Goal: Information Seeking & Learning: Learn about a topic

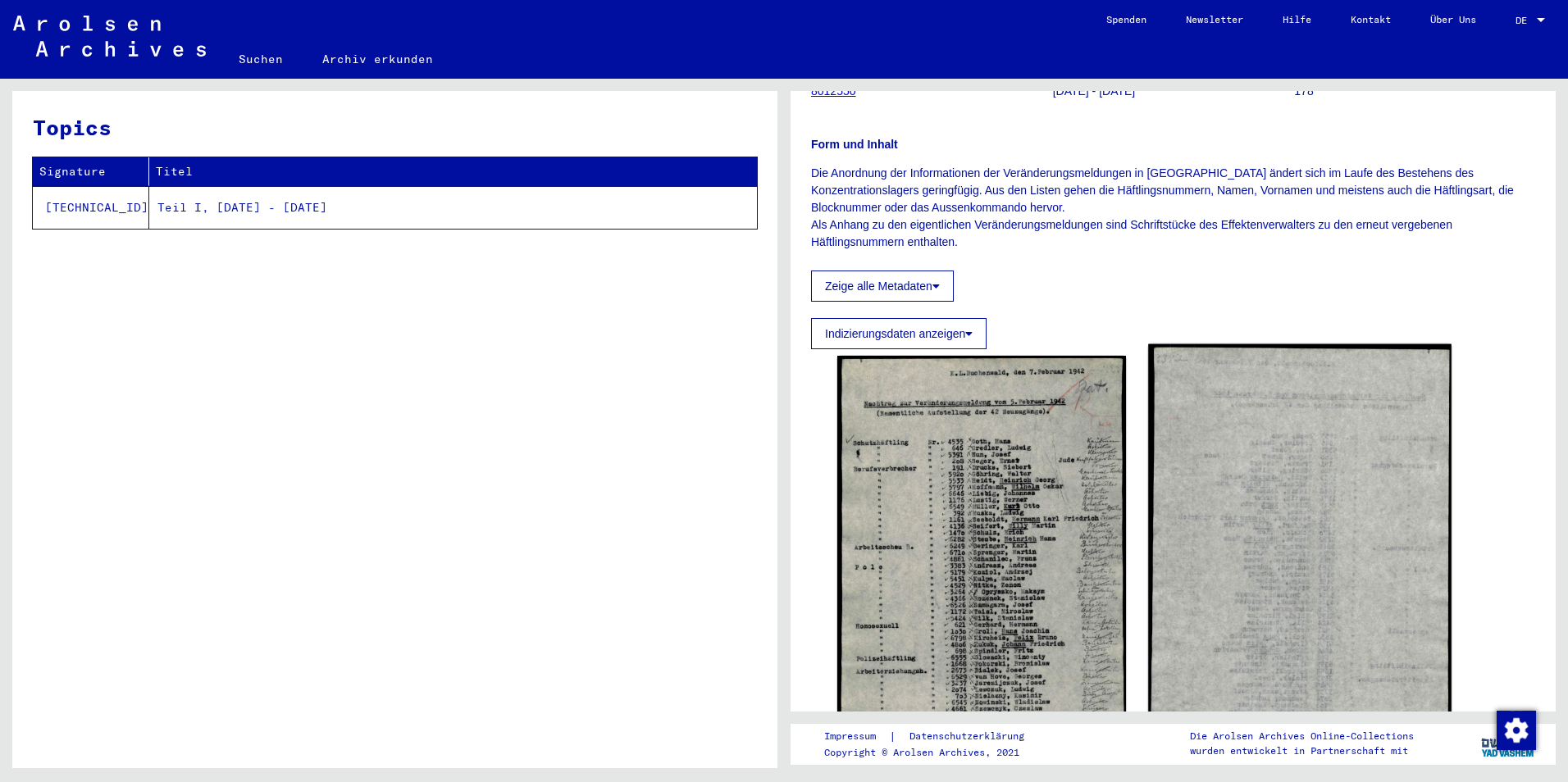
scroll to position [246, 0]
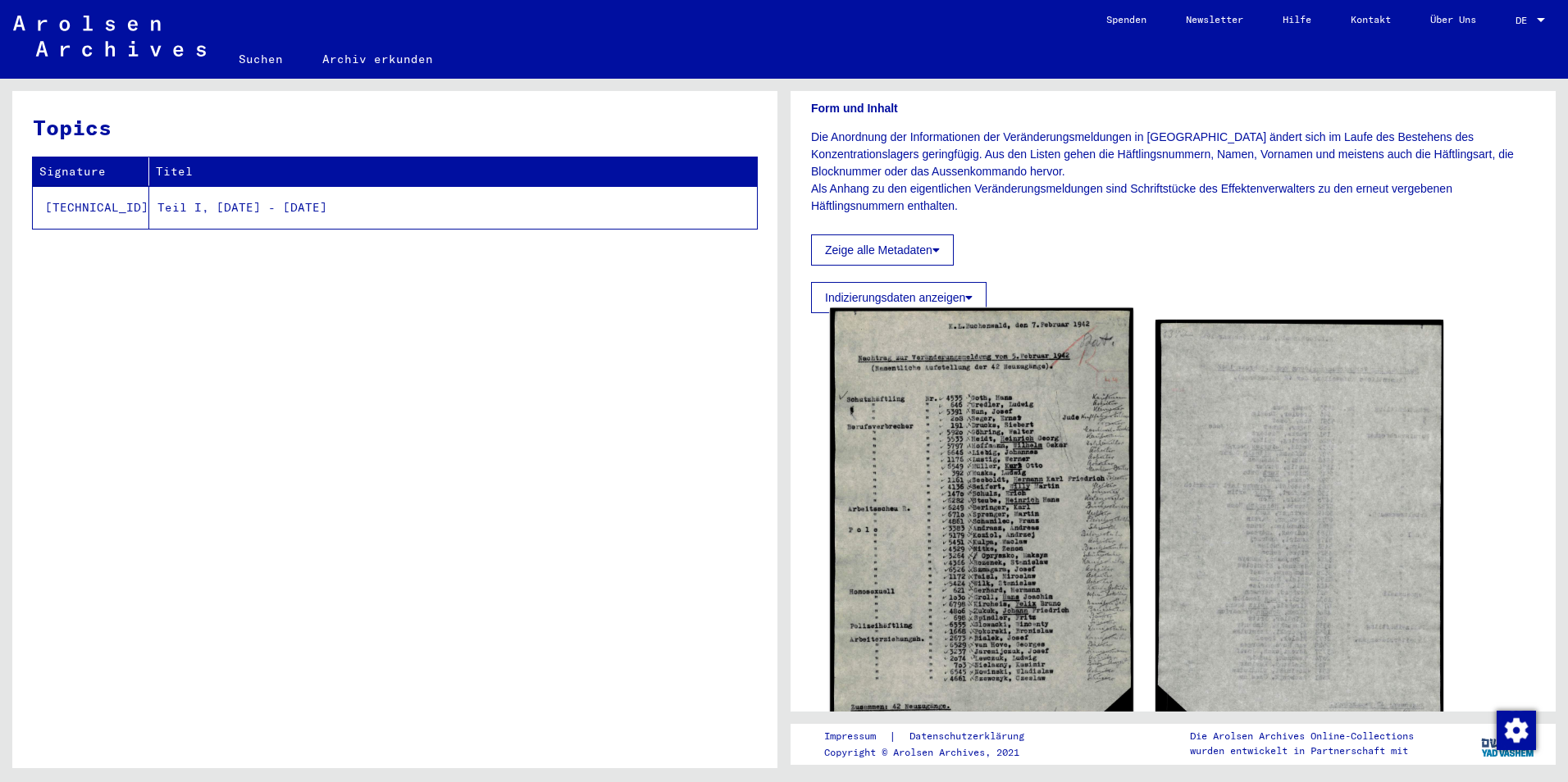
click at [1015, 499] on img at bounding box center [981, 547] width 302 height 478
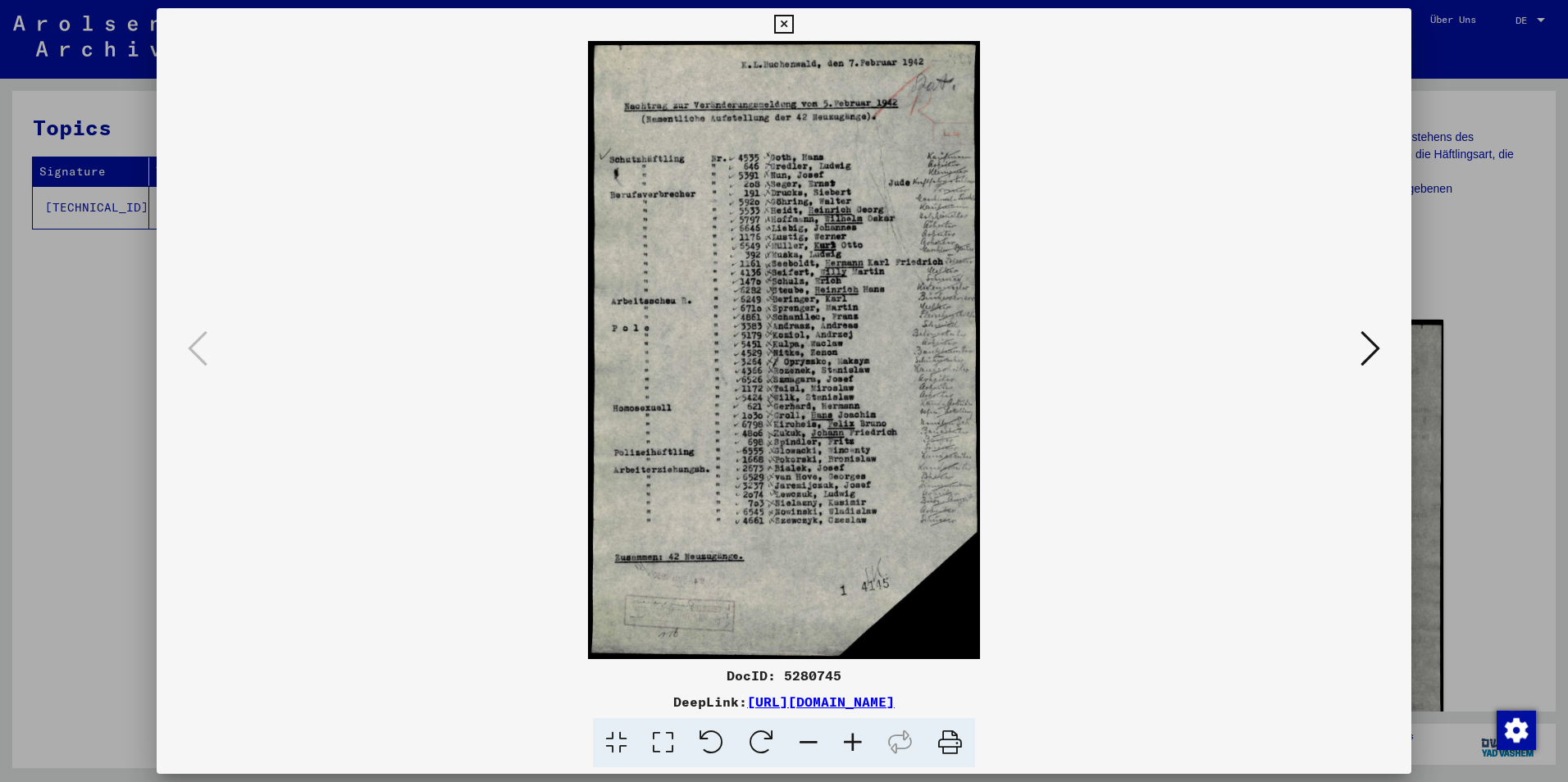
click at [669, 736] on icon at bounding box center [663, 743] width 46 height 50
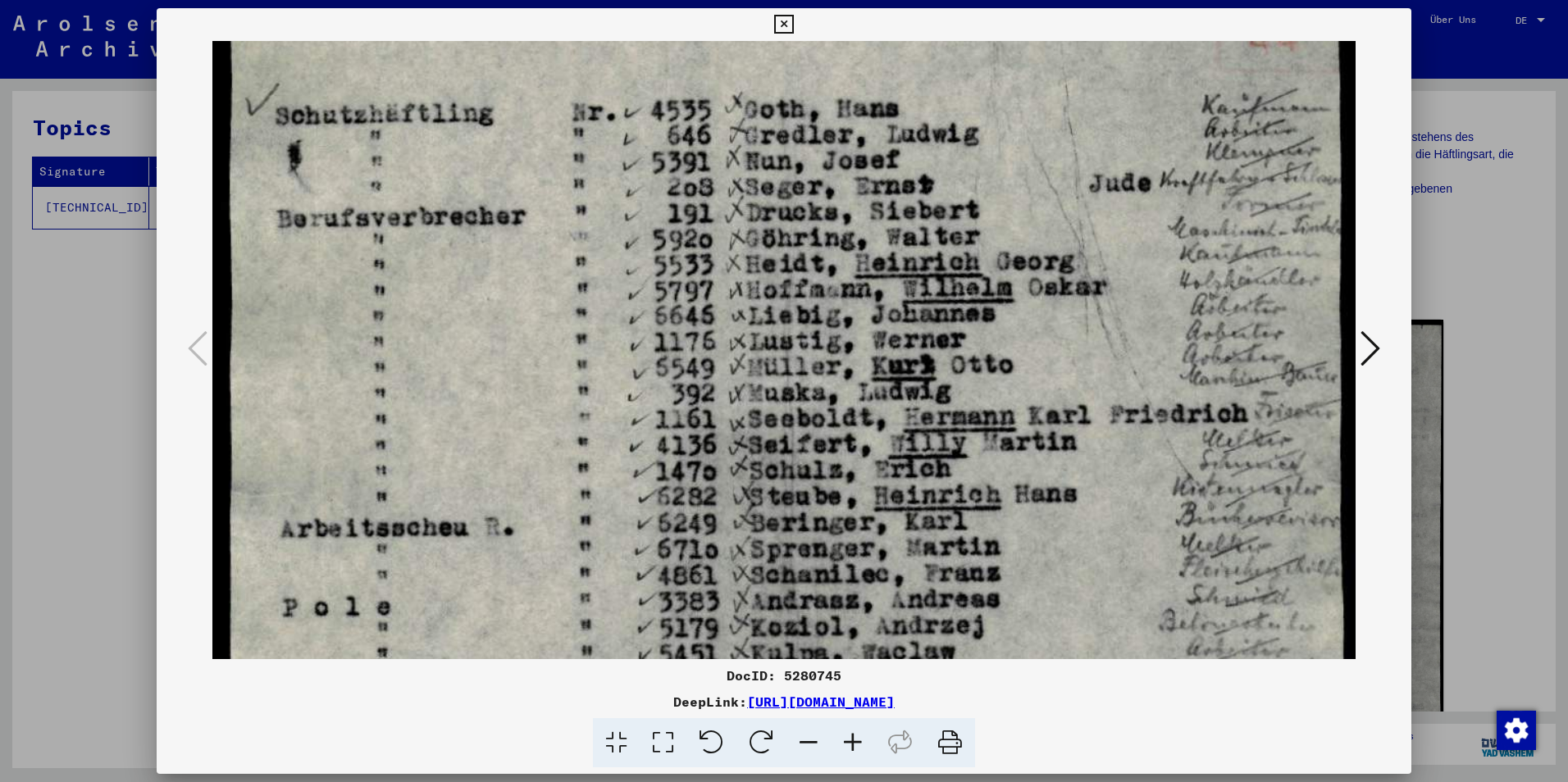
scroll to position [275, 0]
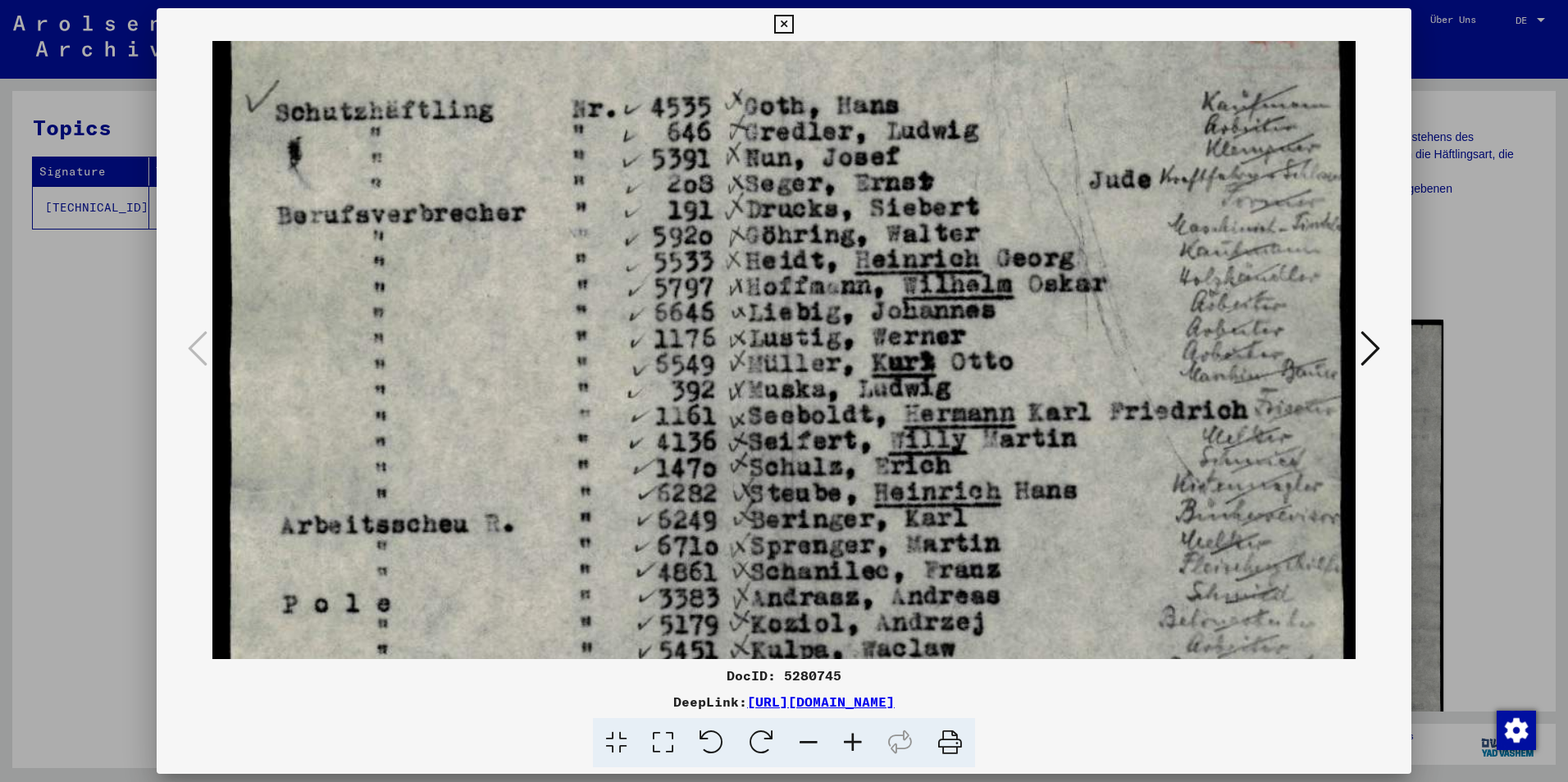
drag, startPoint x: 958, startPoint y: 574, endPoint x: 921, endPoint y: 299, distance: 277.5
click at [921, 299] on img at bounding box center [784, 669] width 1143 height 1804
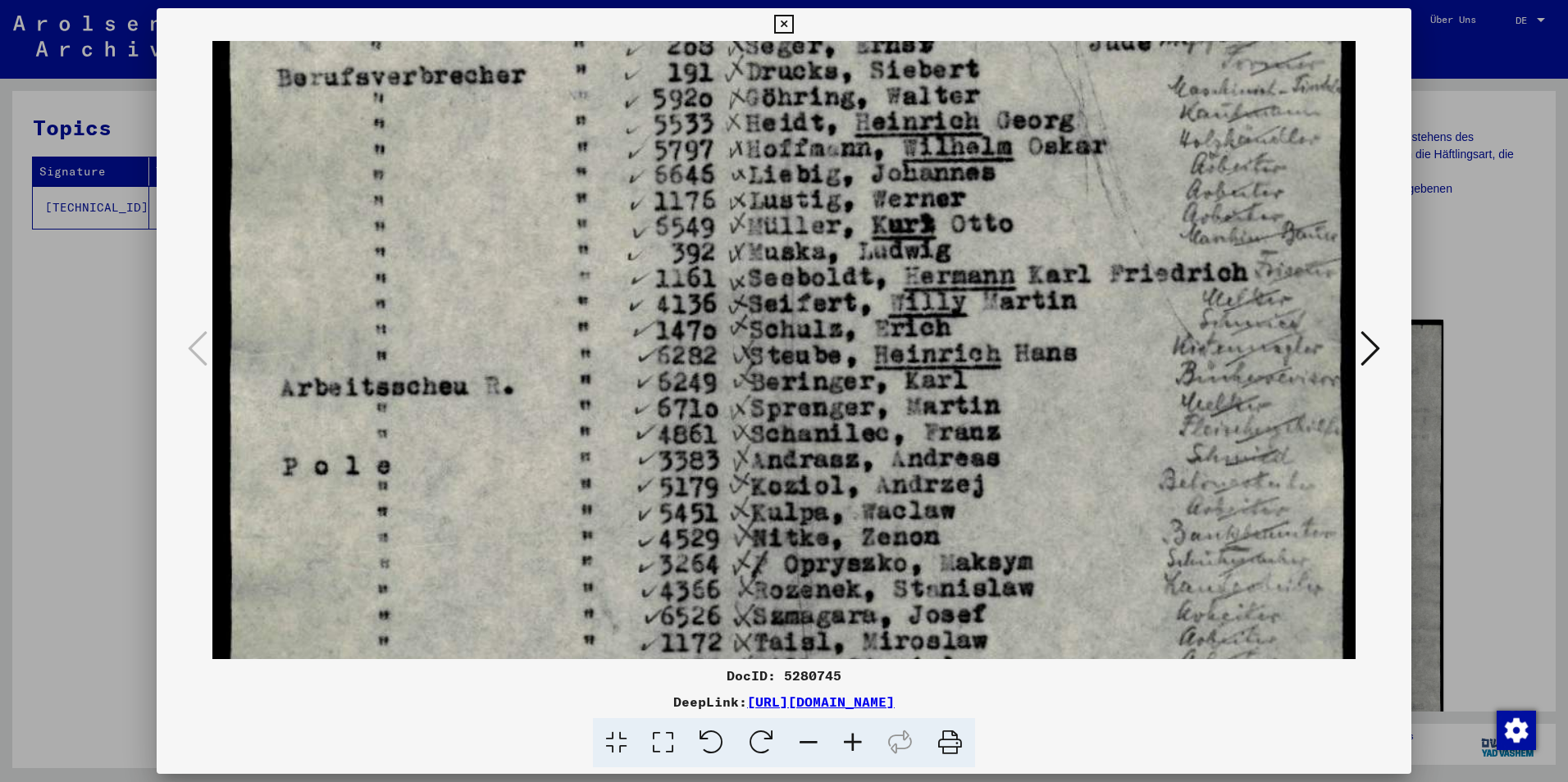
drag, startPoint x: 991, startPoint y: 573, endPoint x: 958, endPoint y: 432, distance: 144.8
click at [958, 432] on img at bounding box center [784, 531] width 1143 height 1804
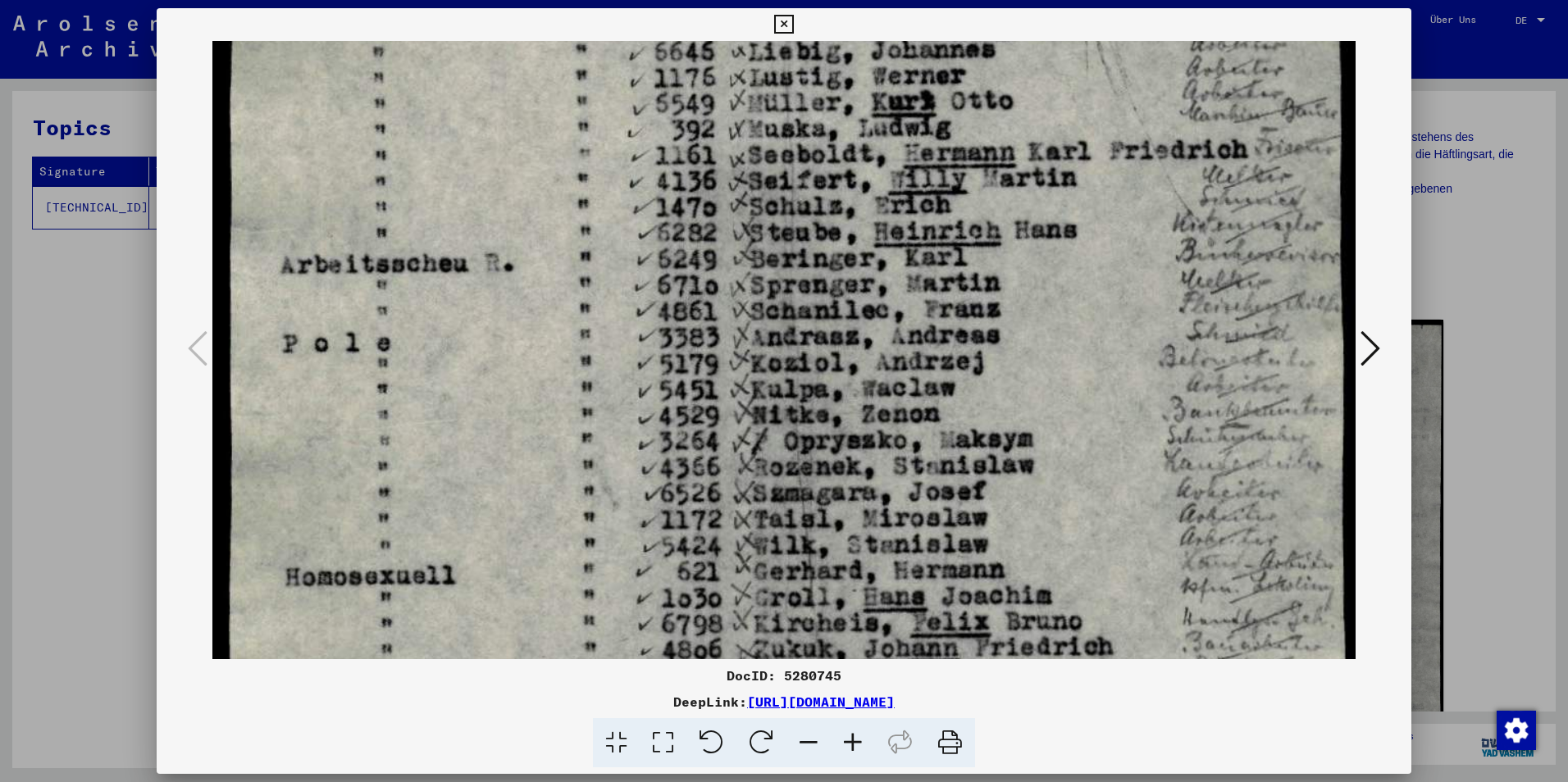
drag, startPoint x: 1003, startPoint y: 550, endPoint x: 1004, endPoint y: 422, distance: 128.0
click at [1004, 428] on img at bounding box center [784, 408] width 1143 height 1804
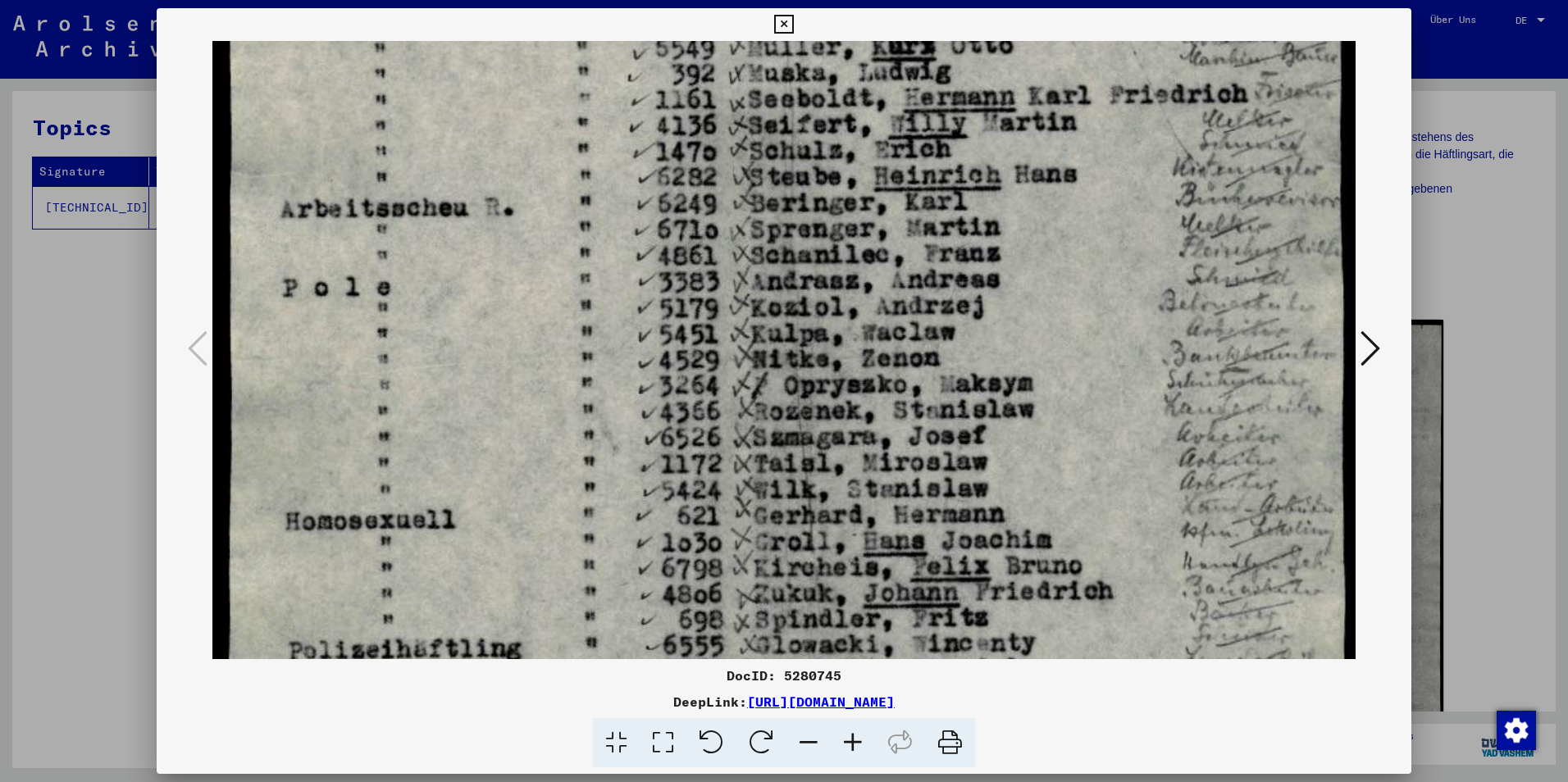
scroll to position [649, 0]
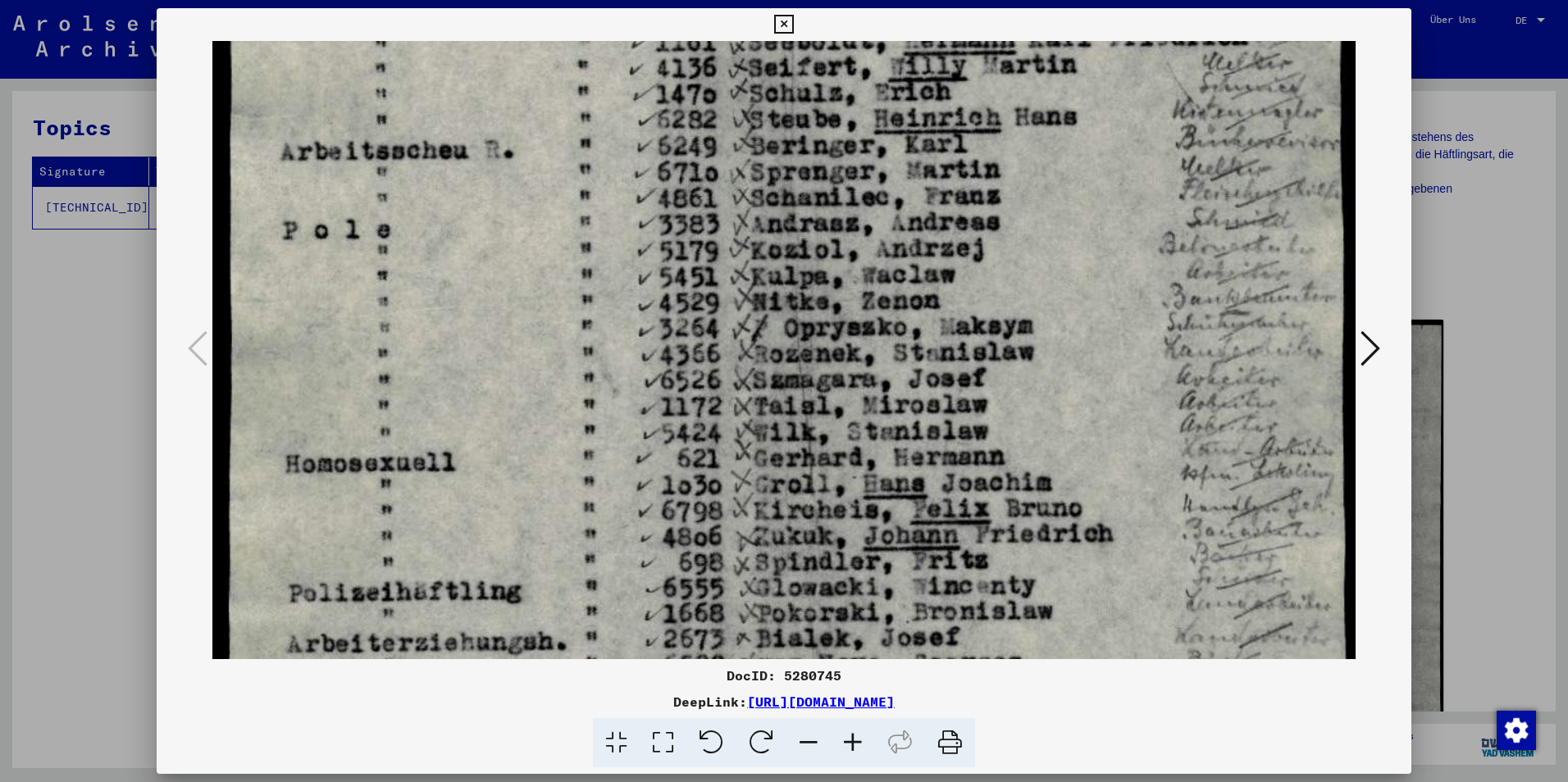
drag, startPoint x: 1034, startPoint y: 552, endPoint x: 1022, endPoint y: 445, distance: 107.7
click at [1022, 442] on img at bounding box center [784, 294] width 1143 height 1804
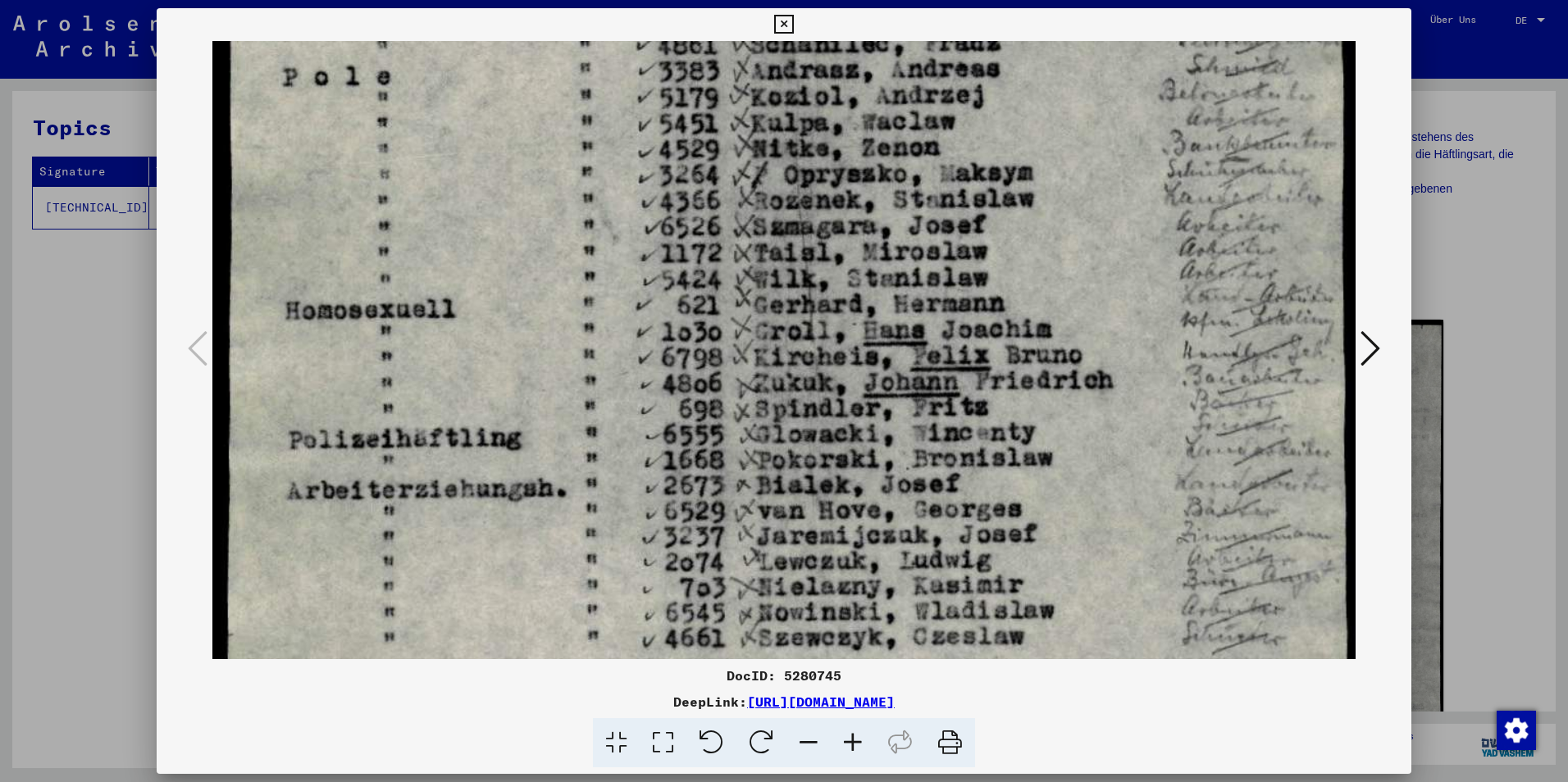
scroll to position [803, 0]
drag, startPoint x: 1271, startPoint y: 567, endPoint x: 1235, endPoint y: 413, distance: 158.2
click at [1235, 413] on img at bounding box center [784, 140] width 1143 height 1804
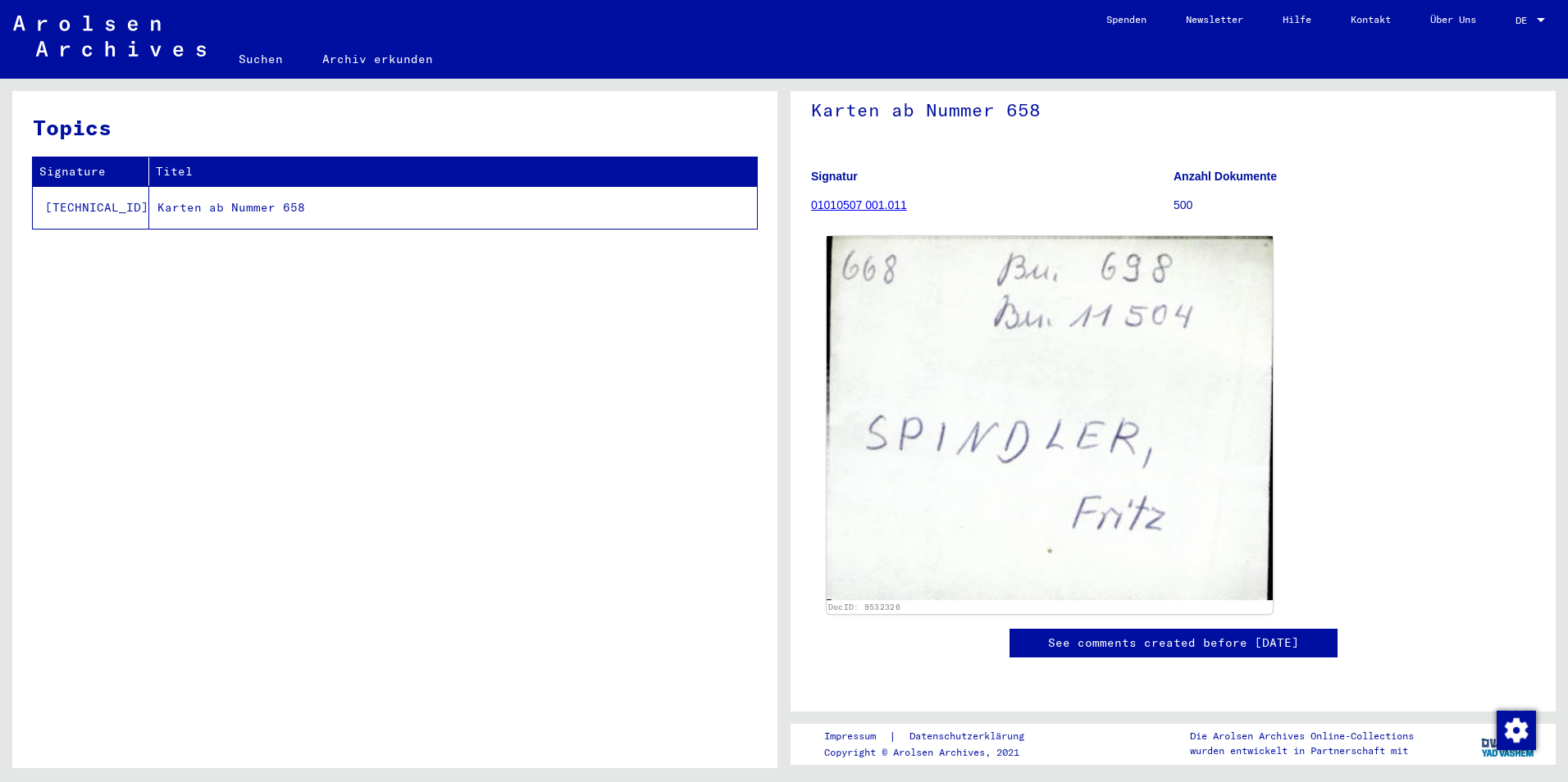
scroll to position [246, 0]
